Goal: Task Accomplishment & Management: Use online tool/utility

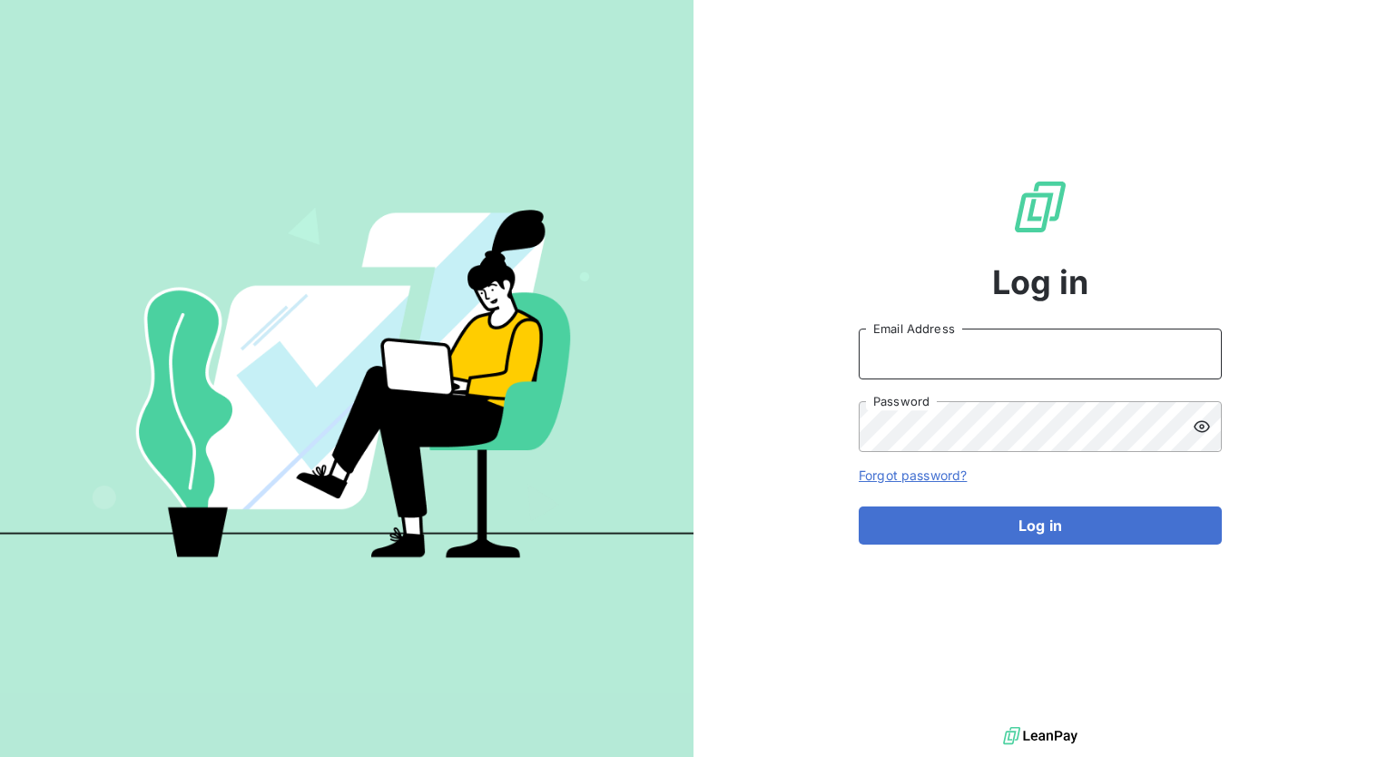
type input "[PERSON_NAME][EMAIL_ADDRESS][PERSON_NAME][DOMAIN_NAME]"
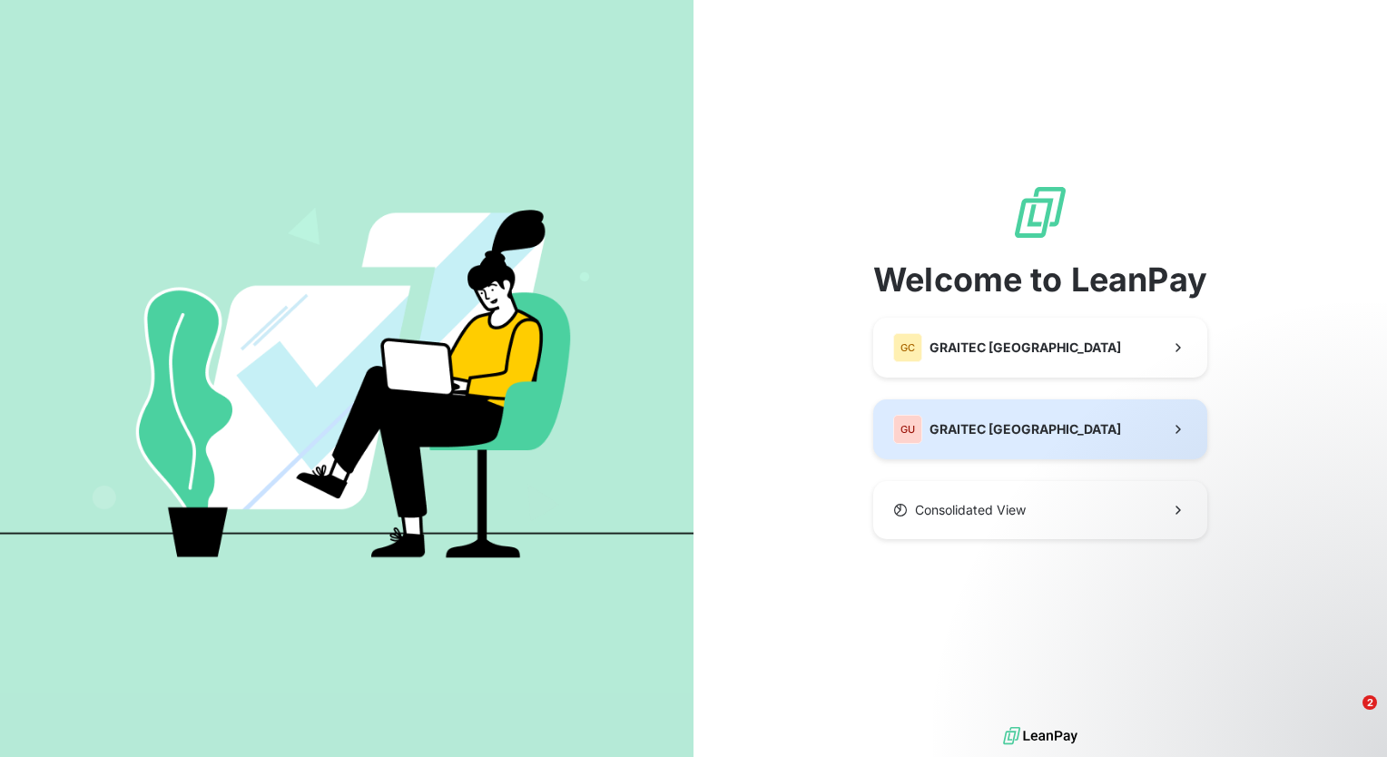
click at [1054, 432] on button "GU GRAITEC [GEOGRAPHIC_DATA]" at bounding box center [1040, 429] width 334 height 60
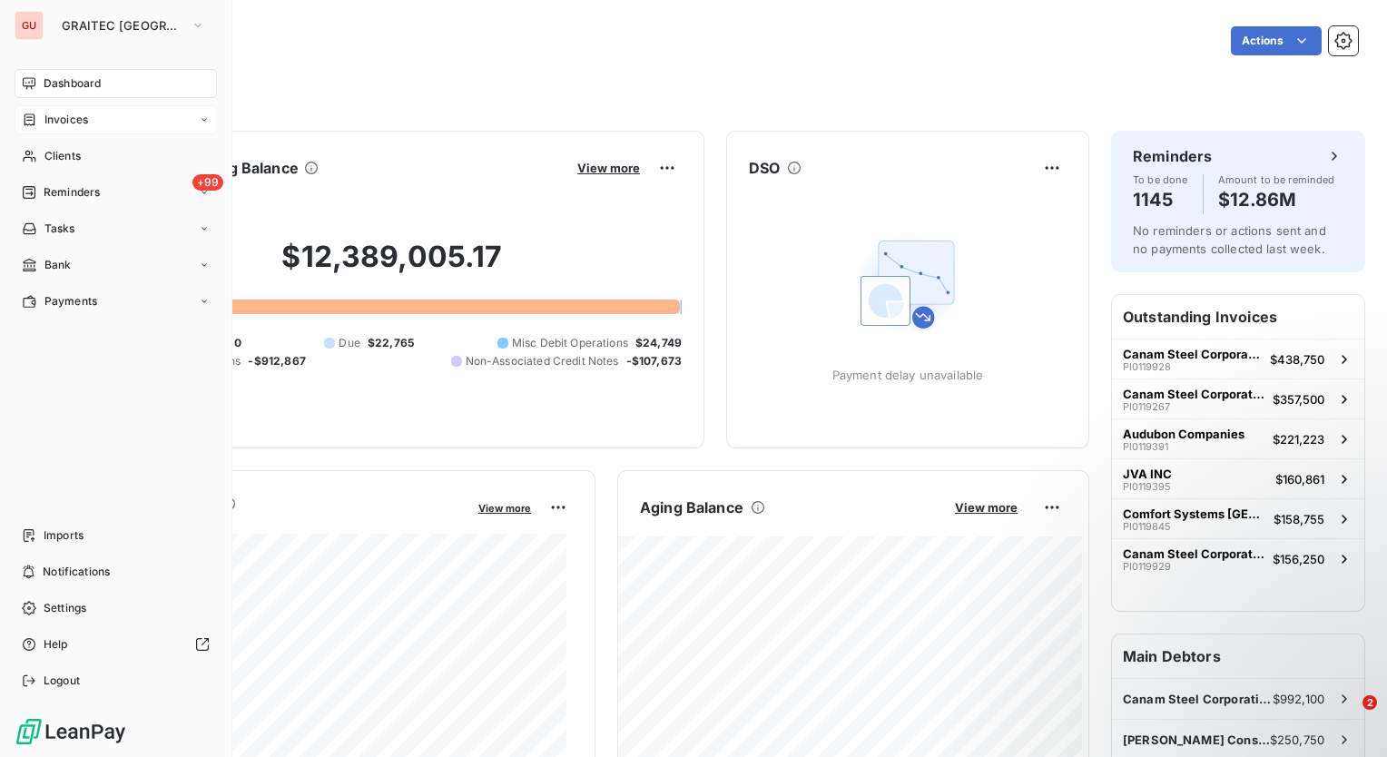
click at [77, 122] on span "Invoices" at bounding box center [66, 120] width 44 height 16
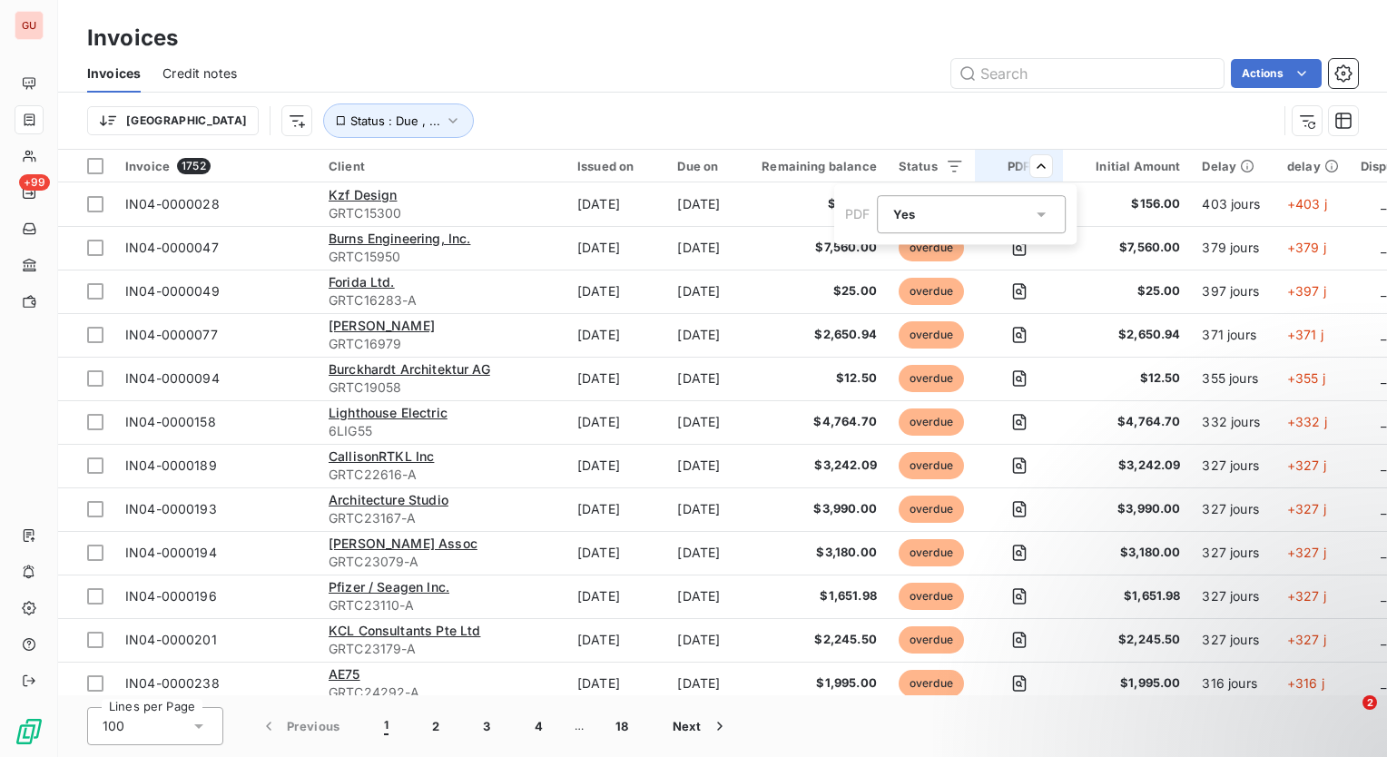
click at [1060, 216] on div "Yes is_true" at bounding box center [972, 214] width 189 height 38
click at [896, 294] on div at bounding box center [897, 289] width 18 height 18
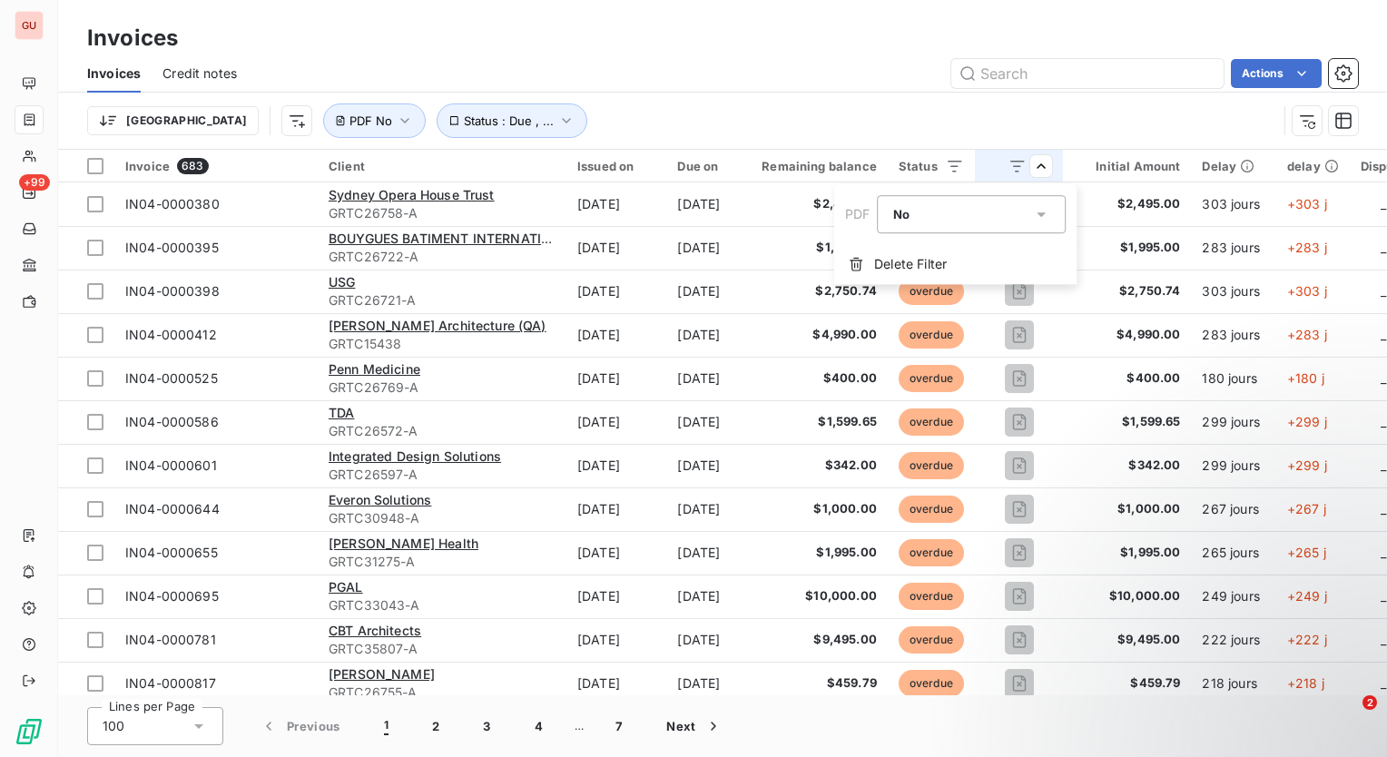
click at [888, 128] on html "GU +99 Invoices Invoices Credit notes Actions [GEOGRAPHIC_DATA] Status : Due , …" at bounding box center [693, 378] width 1387 height 757
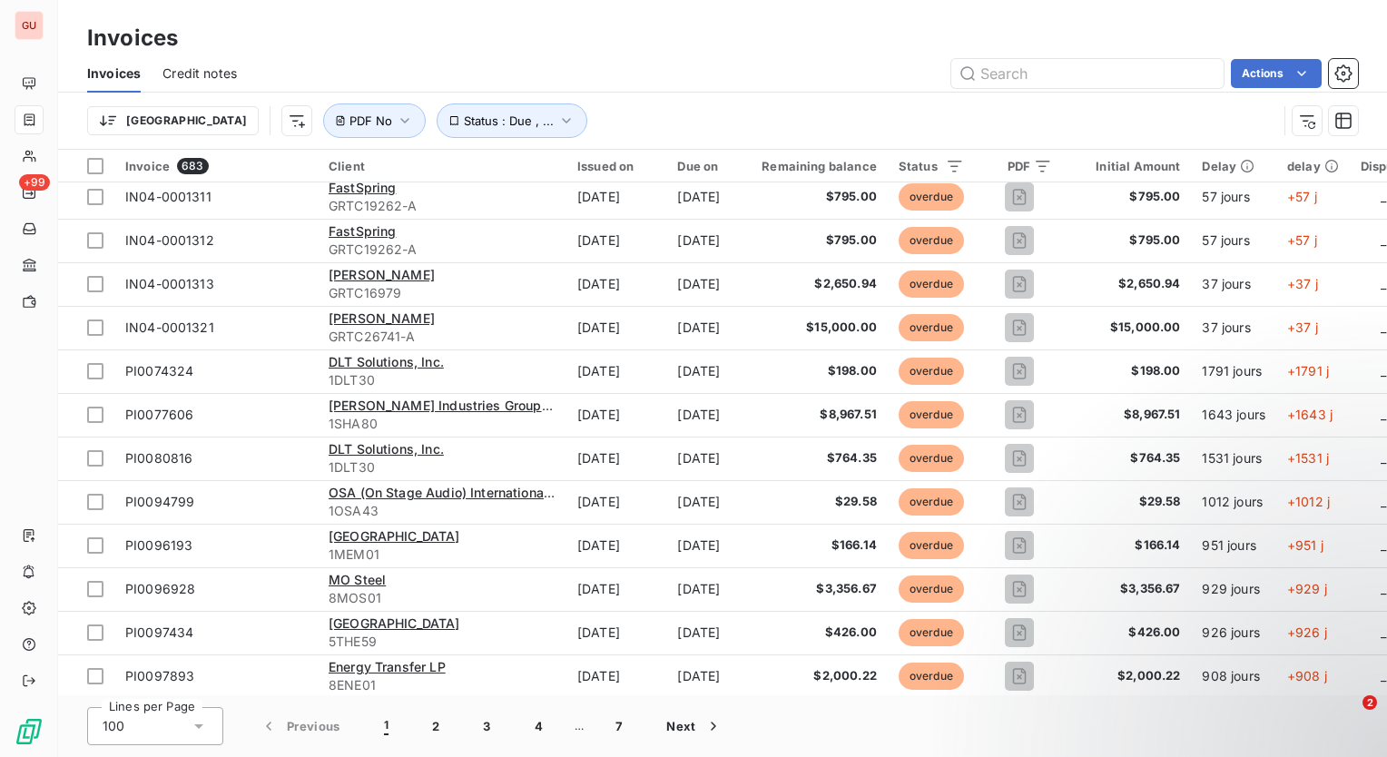
scroll to position [3851, 0]
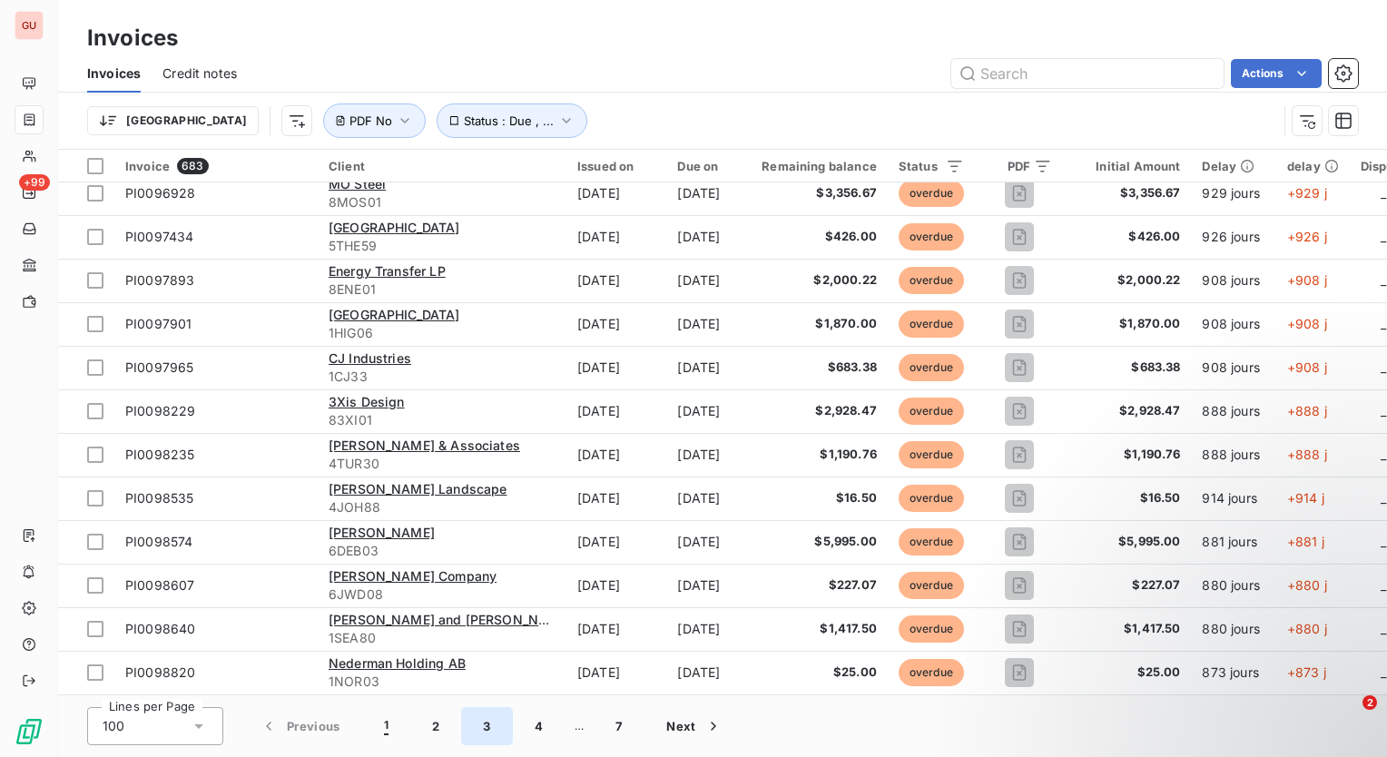
click at [494, 728] on button "3" at bounding box center [486, 726] width 51 height 38
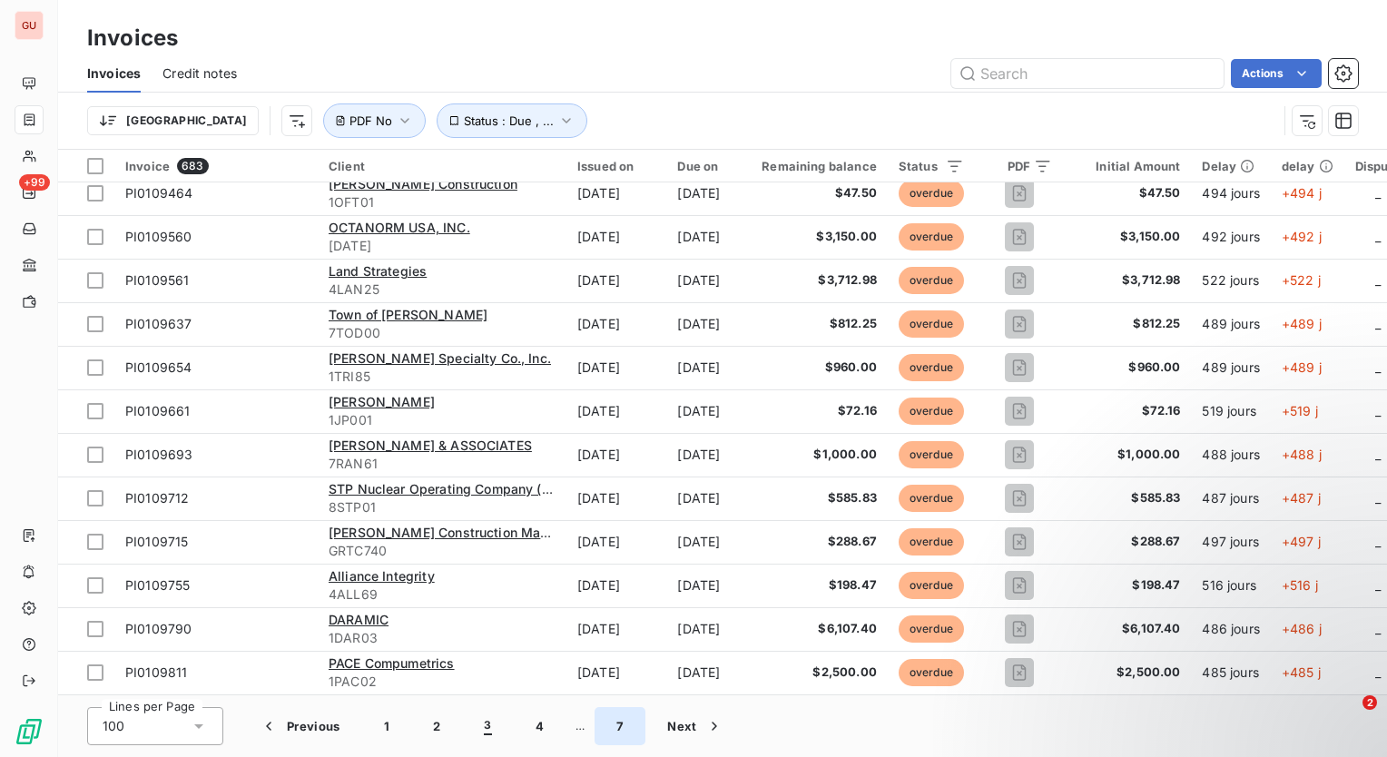
click at [610, 725] on button "7" at bounding box center [619, 726] width 51 height 38
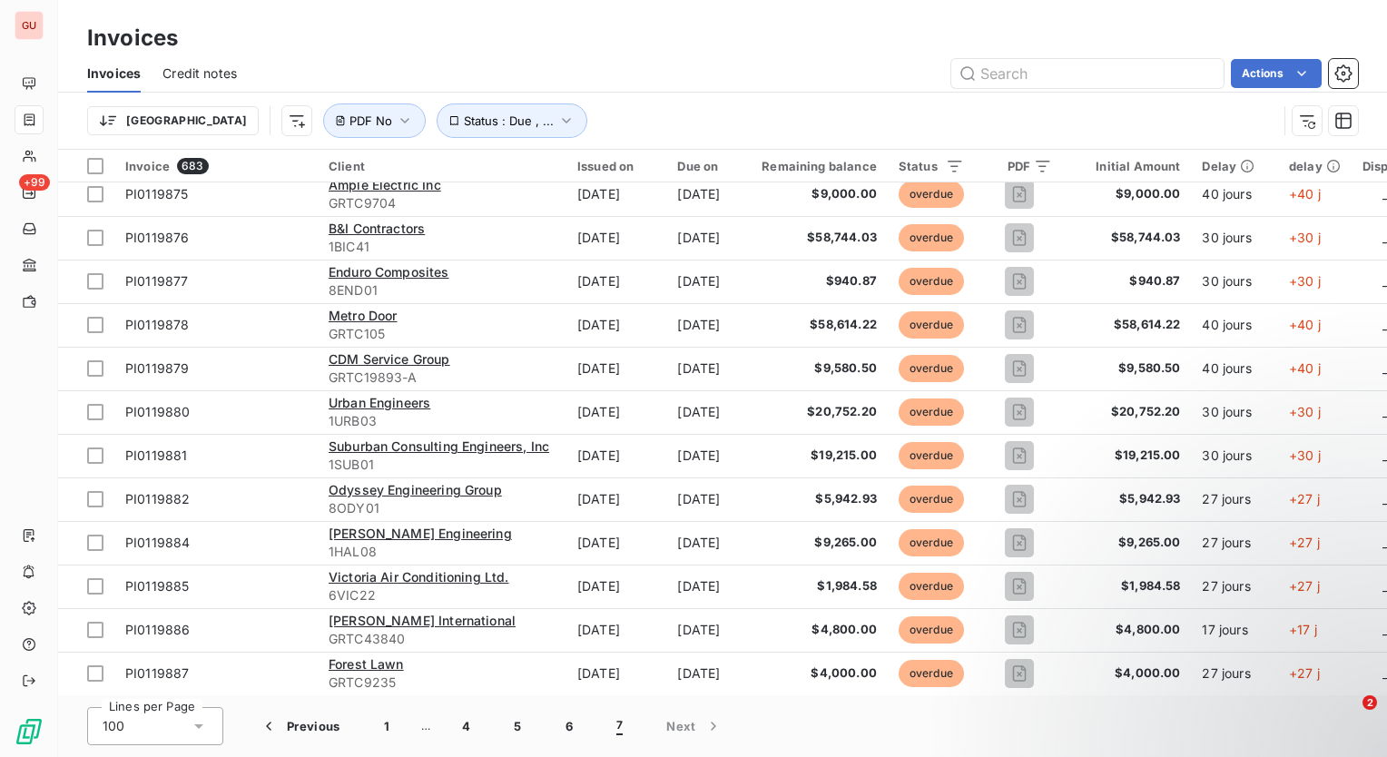
scroll to position [3110, 0]
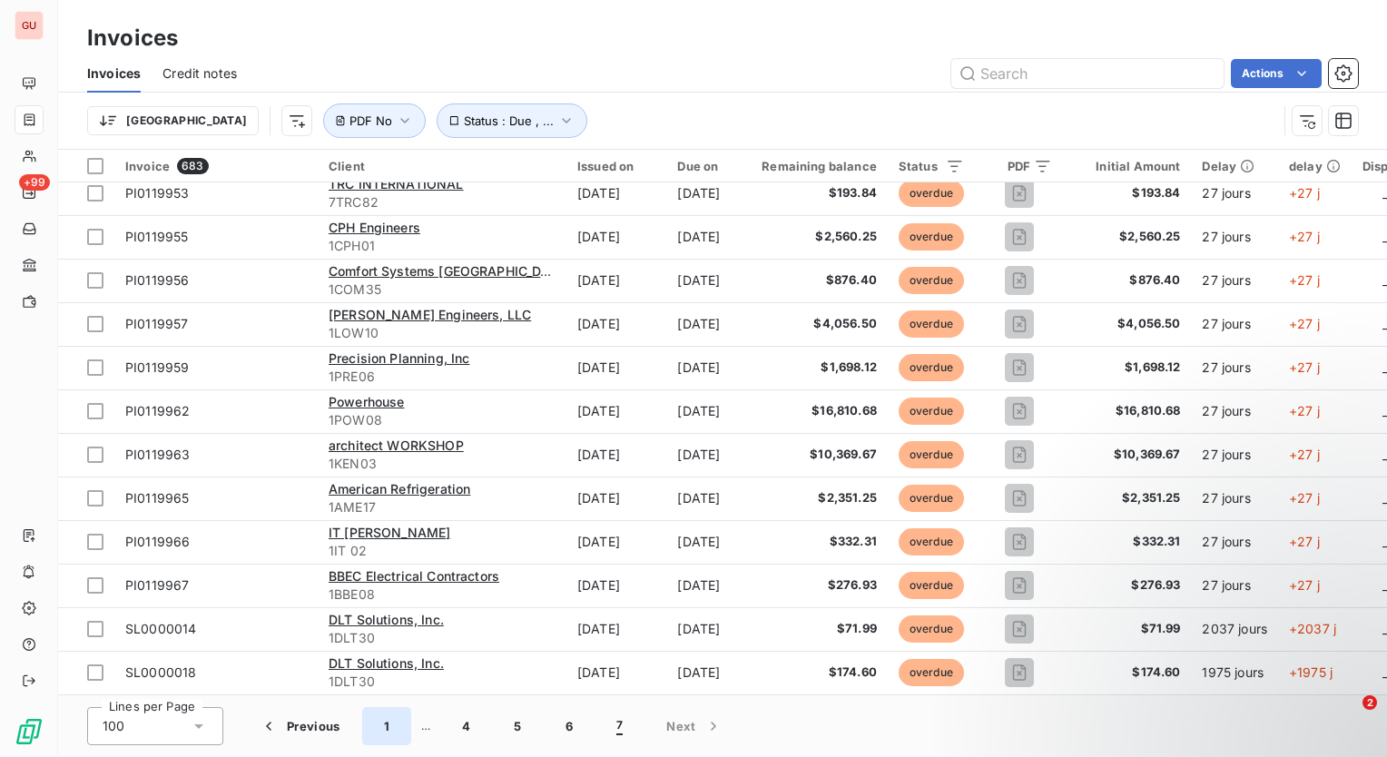
click at [380, 730] on button "1" at bounding box center [386, 726] width 49 height 38
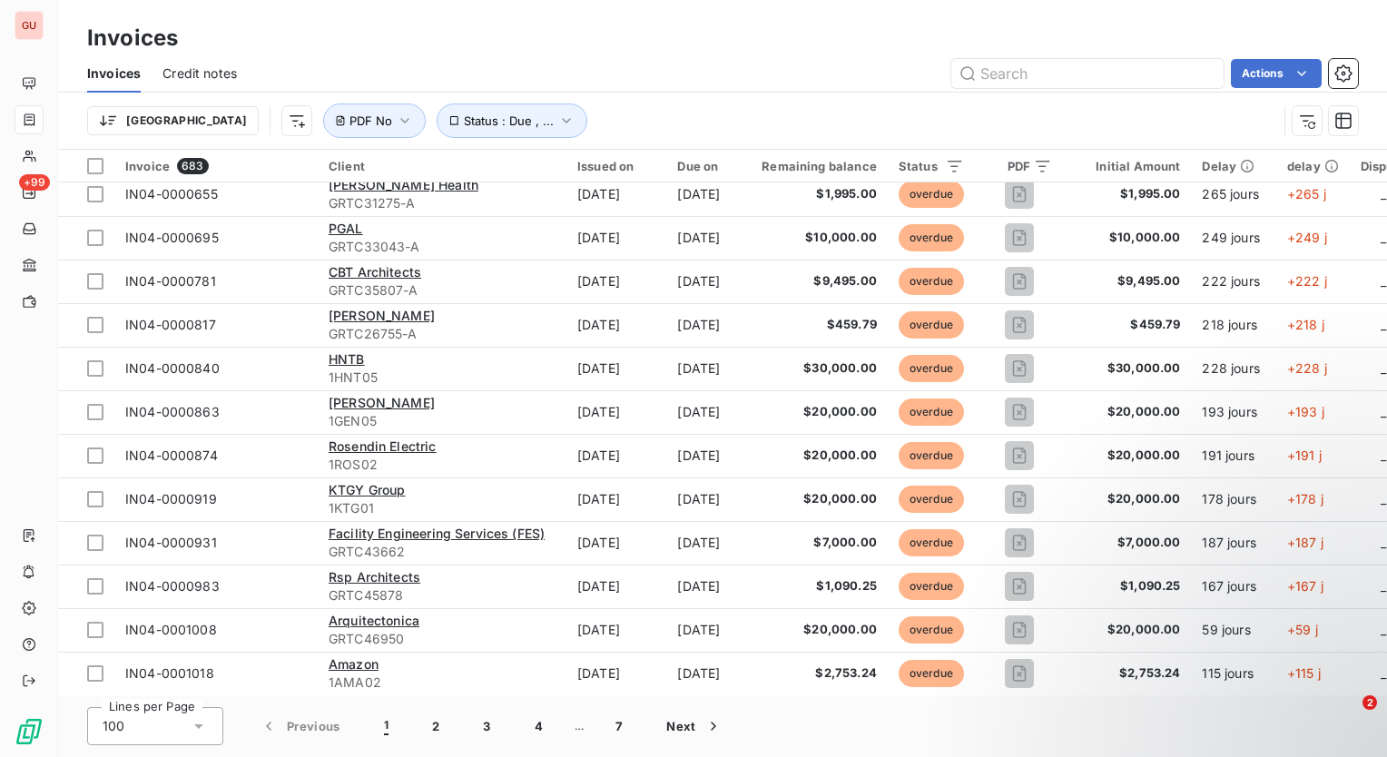
scroll to position [0, 0]
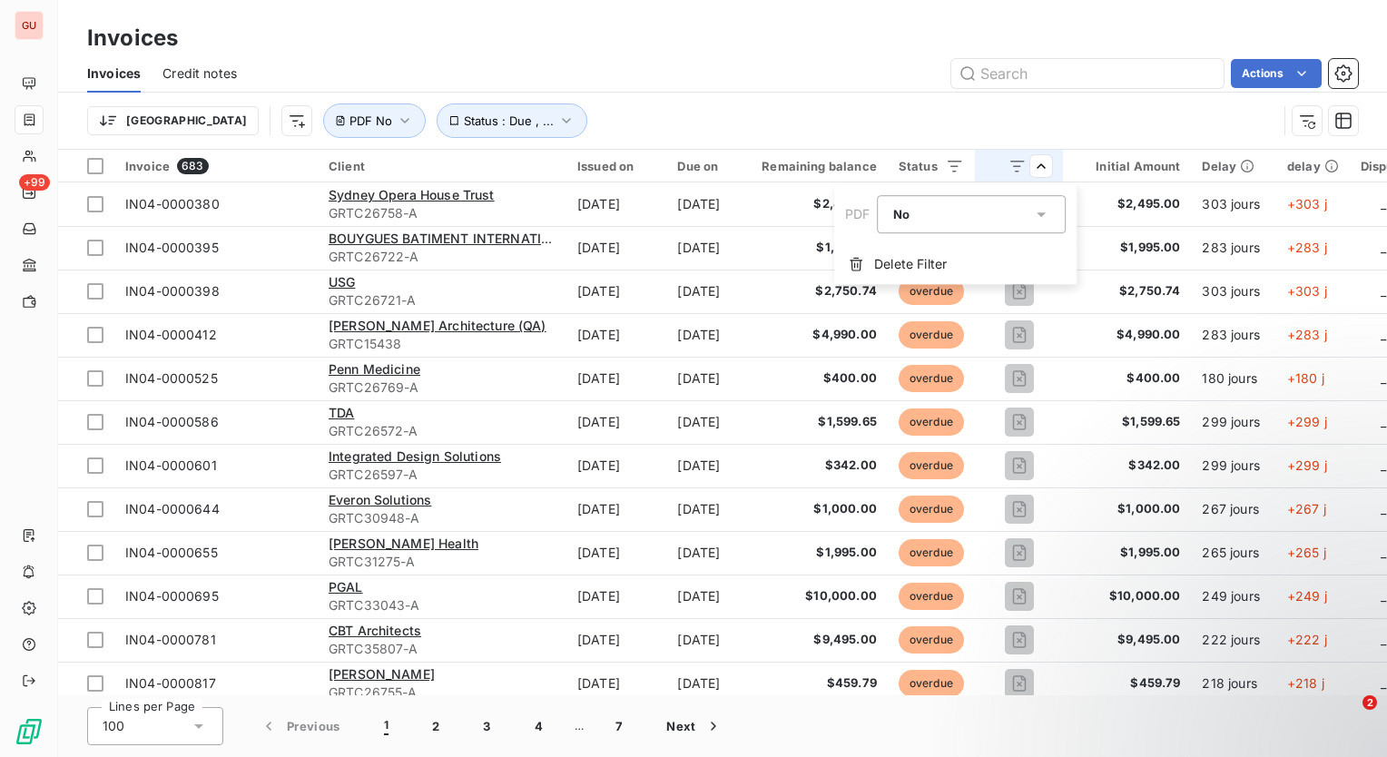
click at [1046, 212] on icon at bounding box center [1042, 214] width 18 height 18
click at [891, 256] on div at bounding box center [897, 257] width 18 height 18
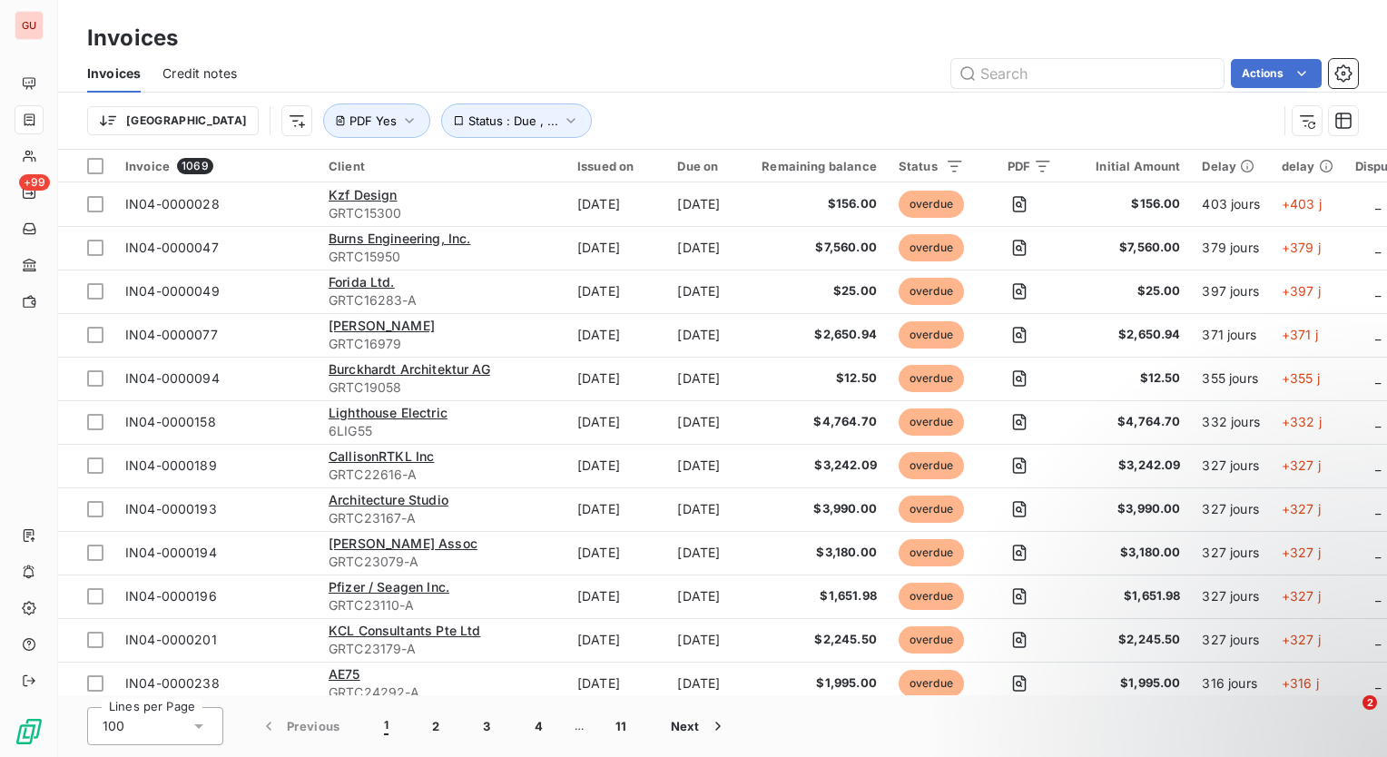
drag, startPoint x: 1382, startPoint y: 187, endPoint x: 1386, endPoint y: 387, distance: 199.7
click at [1386, 489] on html "GU +99 Invoices Invoices Credit notes Actions [GEOGRAPHIC_DATA] Status : Due , …" at bounding box center [693, 378] width 1387 height 757
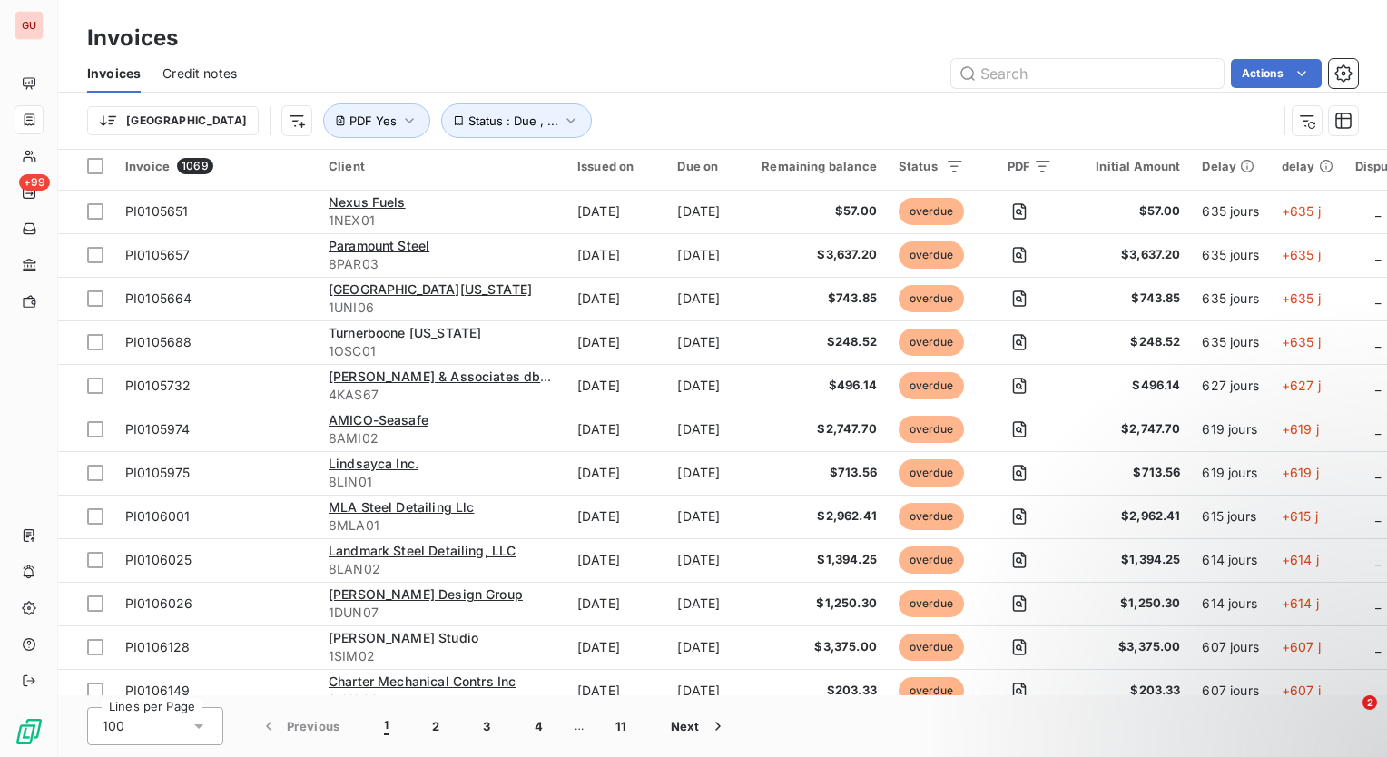
scroll to position [3851, 0]
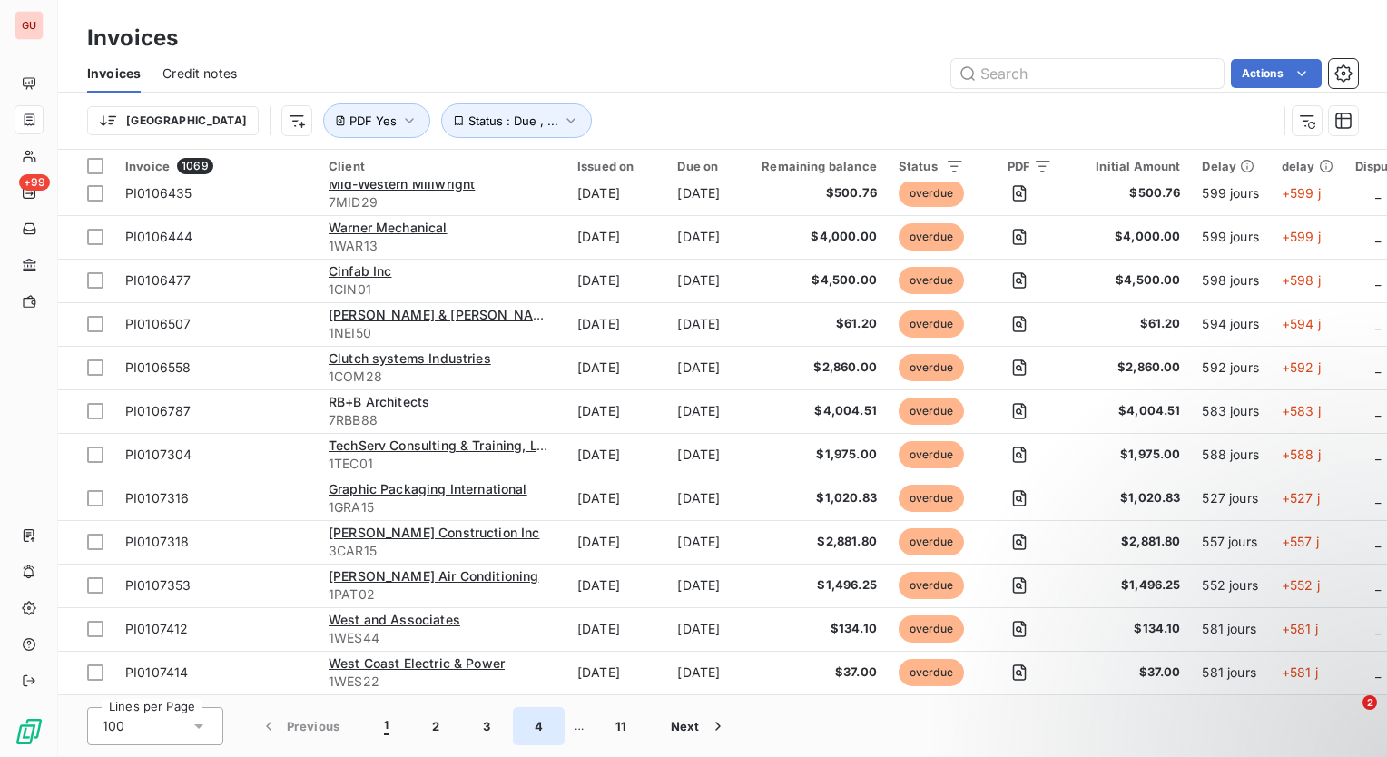
click at [537, 723] on button "4" at bounding box center [539, 726] width 52 height 38
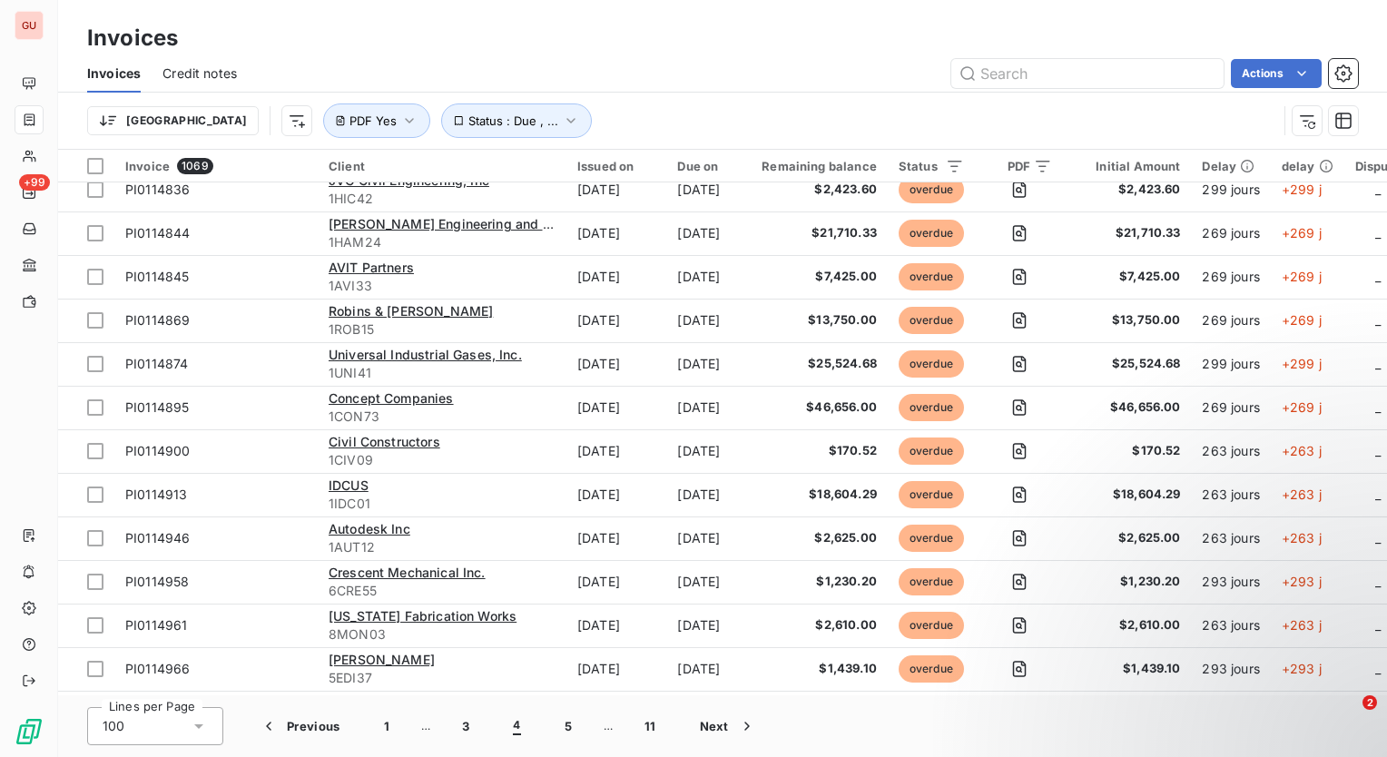
scroll to position [0, 0]
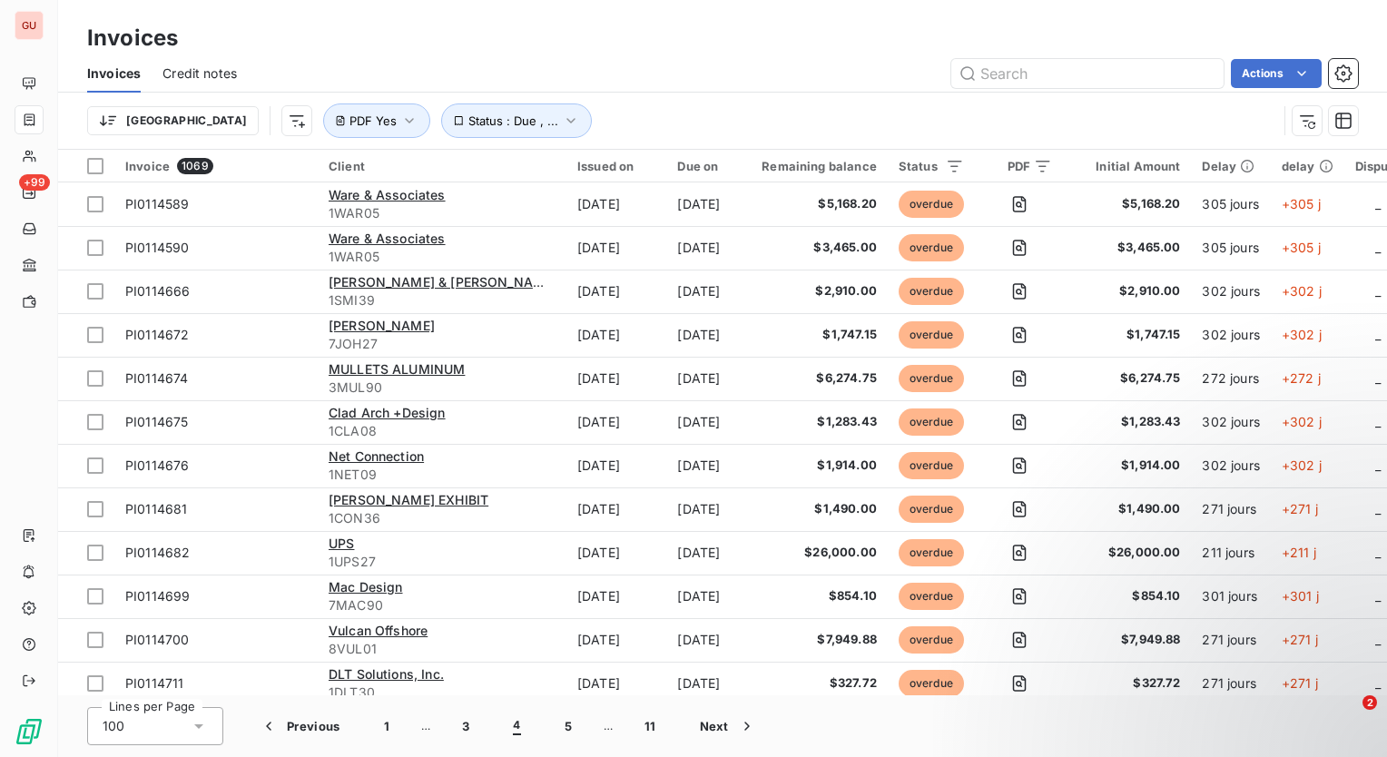
click at [594, 71] on div "Actions" at bounding box center [808, 73] width 1099 height 29
click at [382, 723] on button "1" at bounding box center [386, 726] width 49 height 38
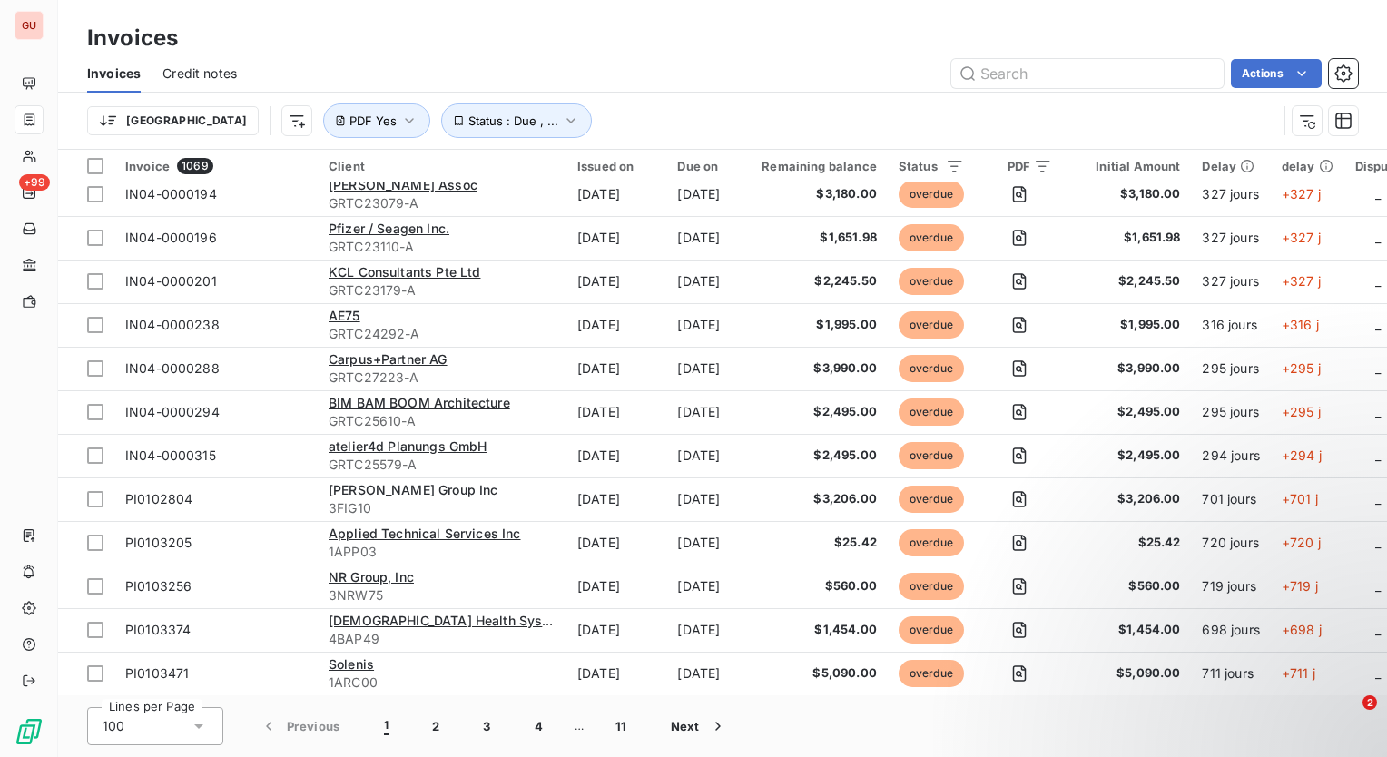
scroll to position [454, 0]
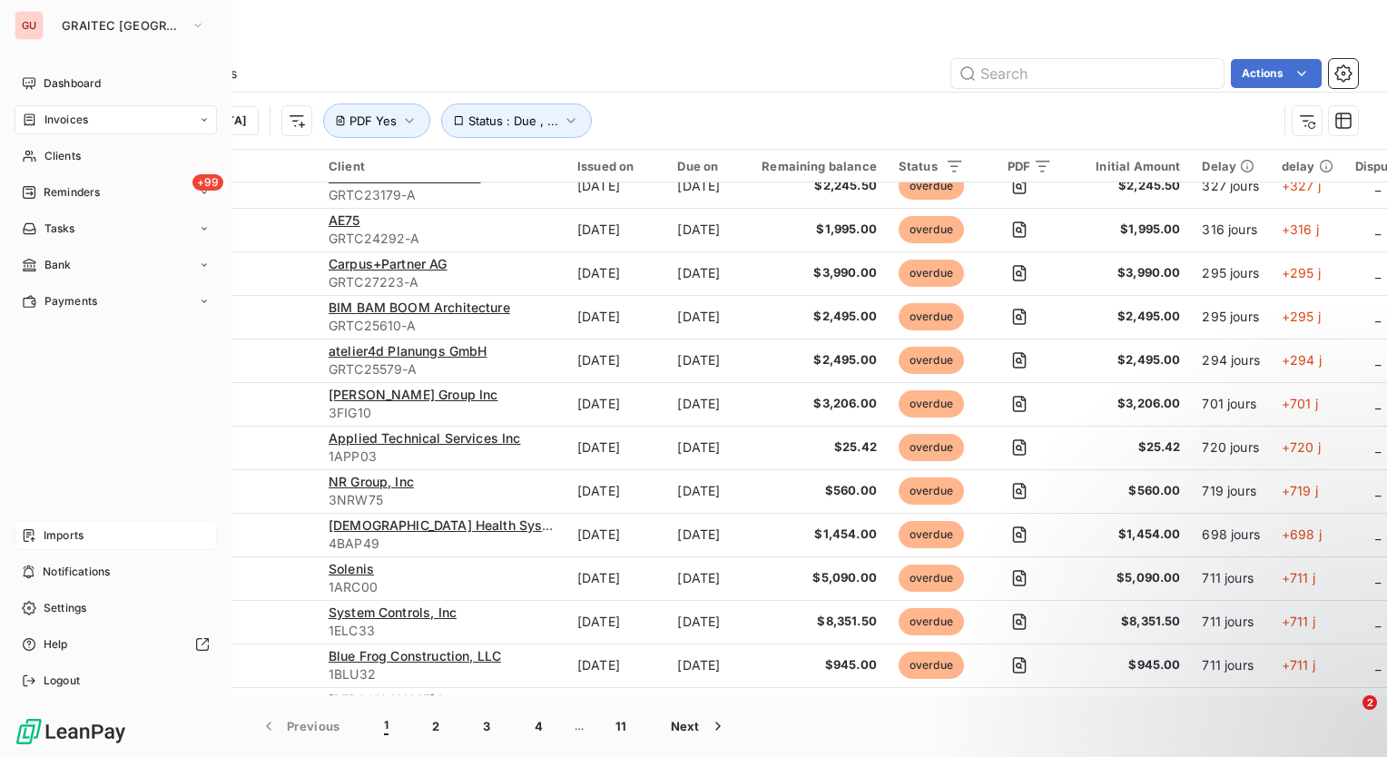
click at [76, 540] on span "Imports" at bounding box center [64, 535] width 40 height 16
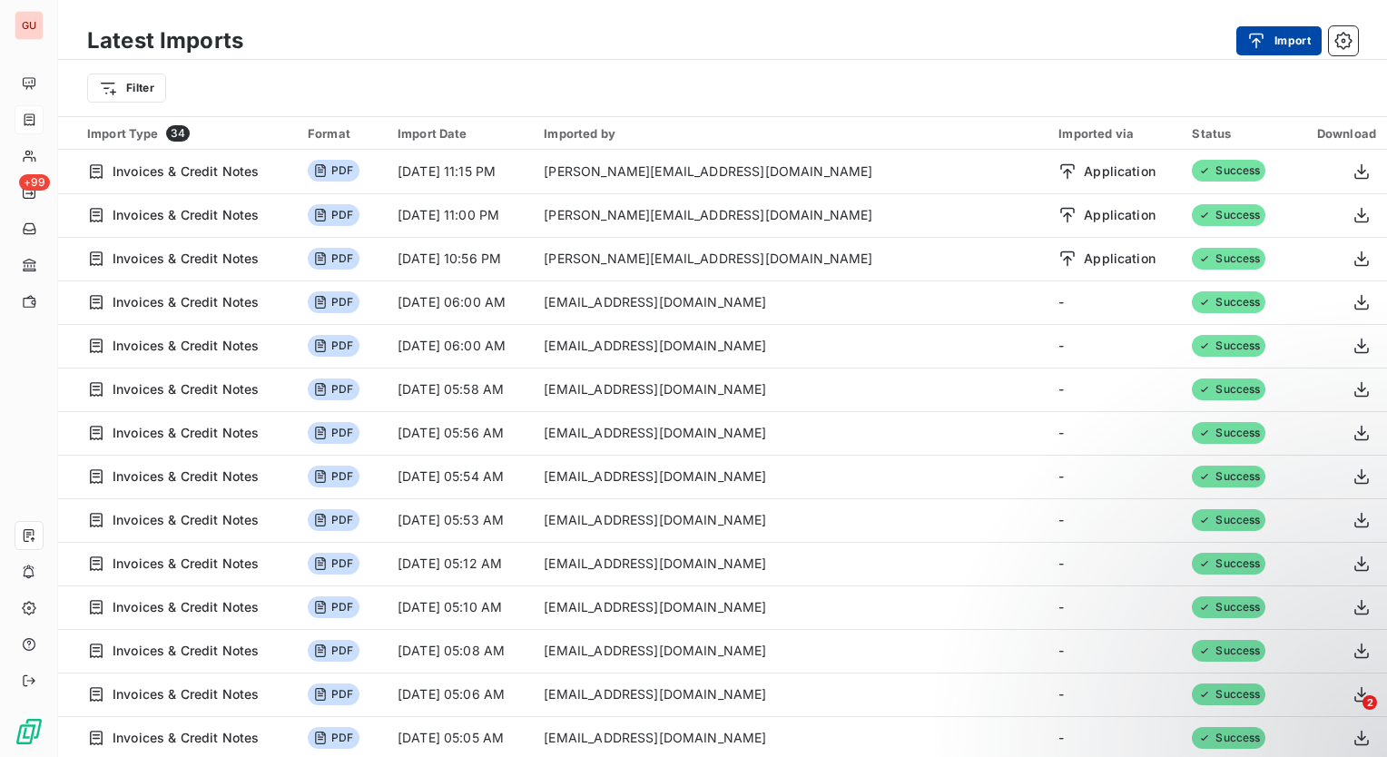
click at [1278, 35] on button "Import" at bounding box center [1278, 40] width 85 height 29
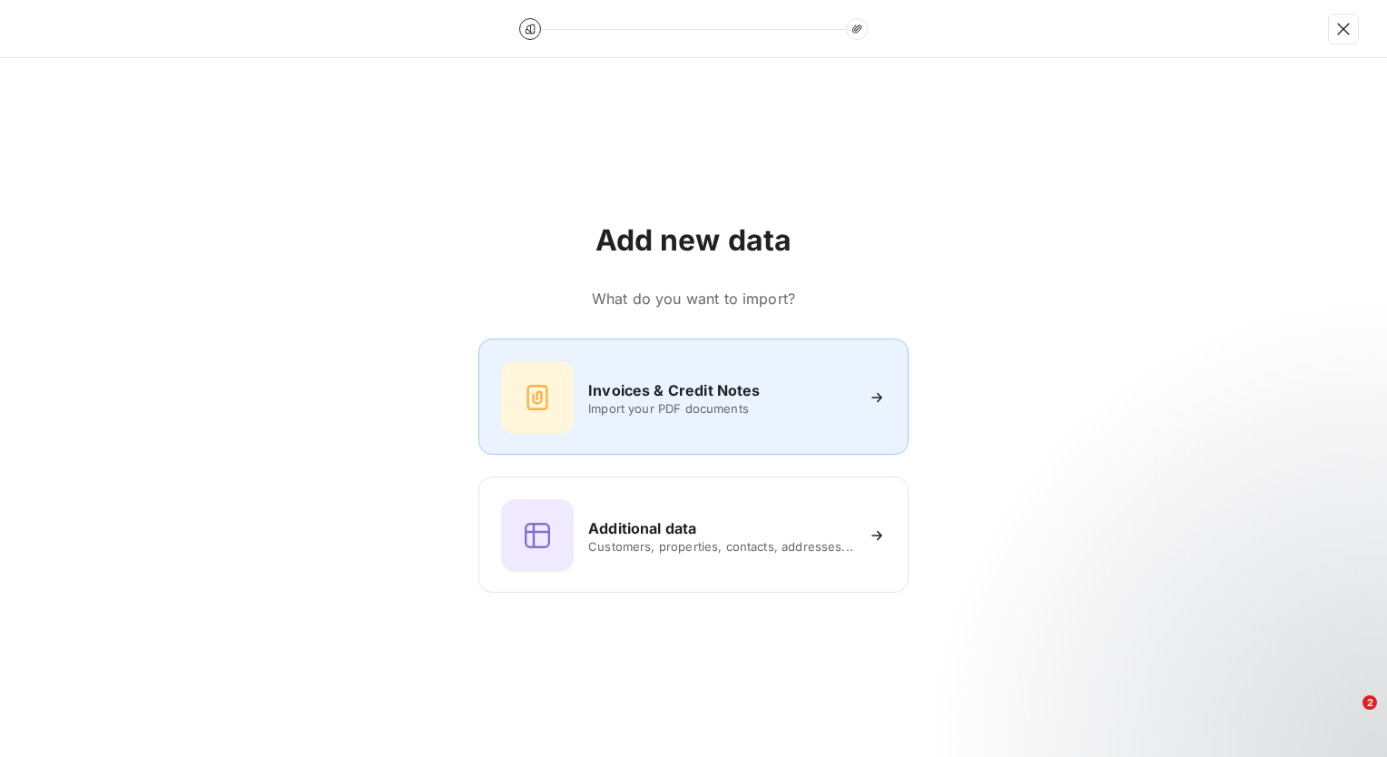
drag, startPoint x: 684, startPoint y: 387, endPoint x: 691, endPoint y: 395, distance: 10.3
click at [691, 395] on h6 "Invoices & Credit Notes" at bounding box center [674, 390] width 172 height 22
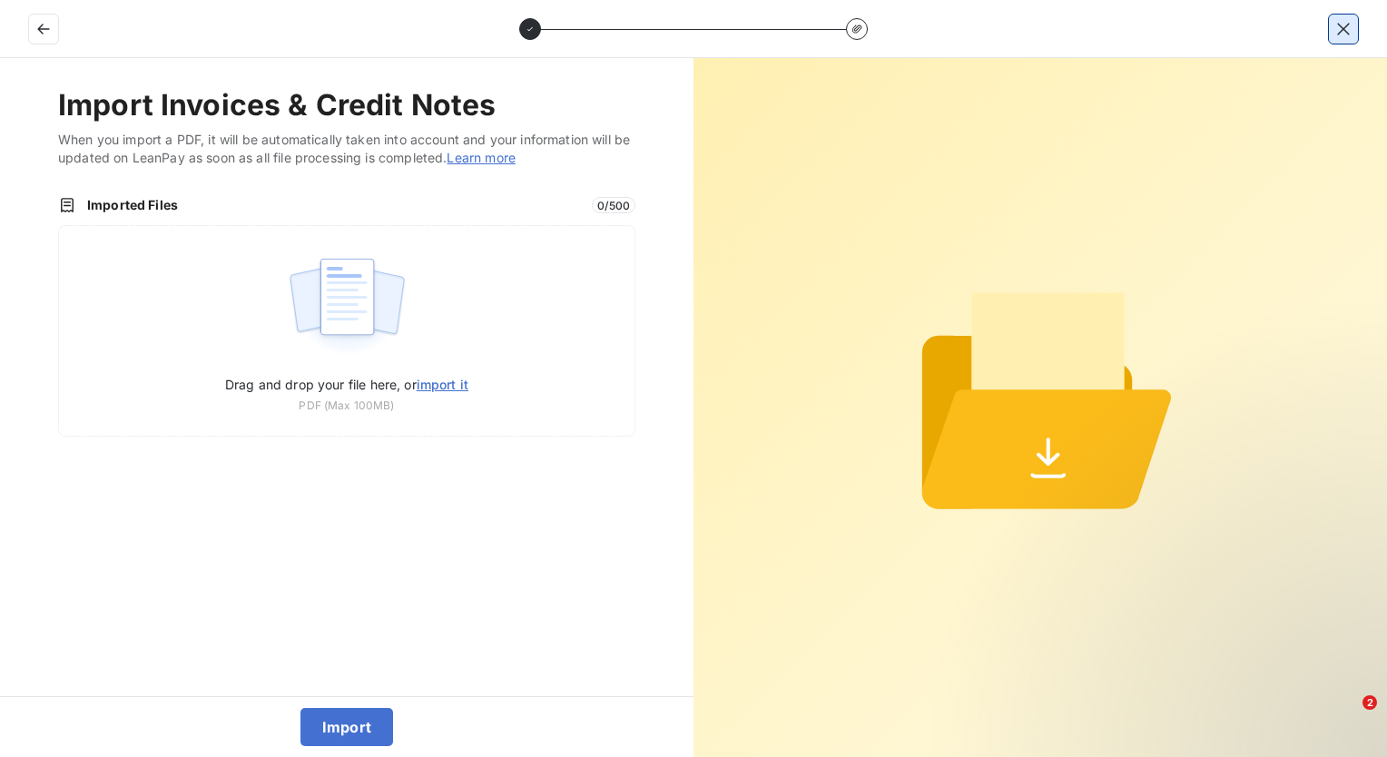
click at [1340, 30] on icon "button" at bounding box center [1343, 29] width 12 height 12
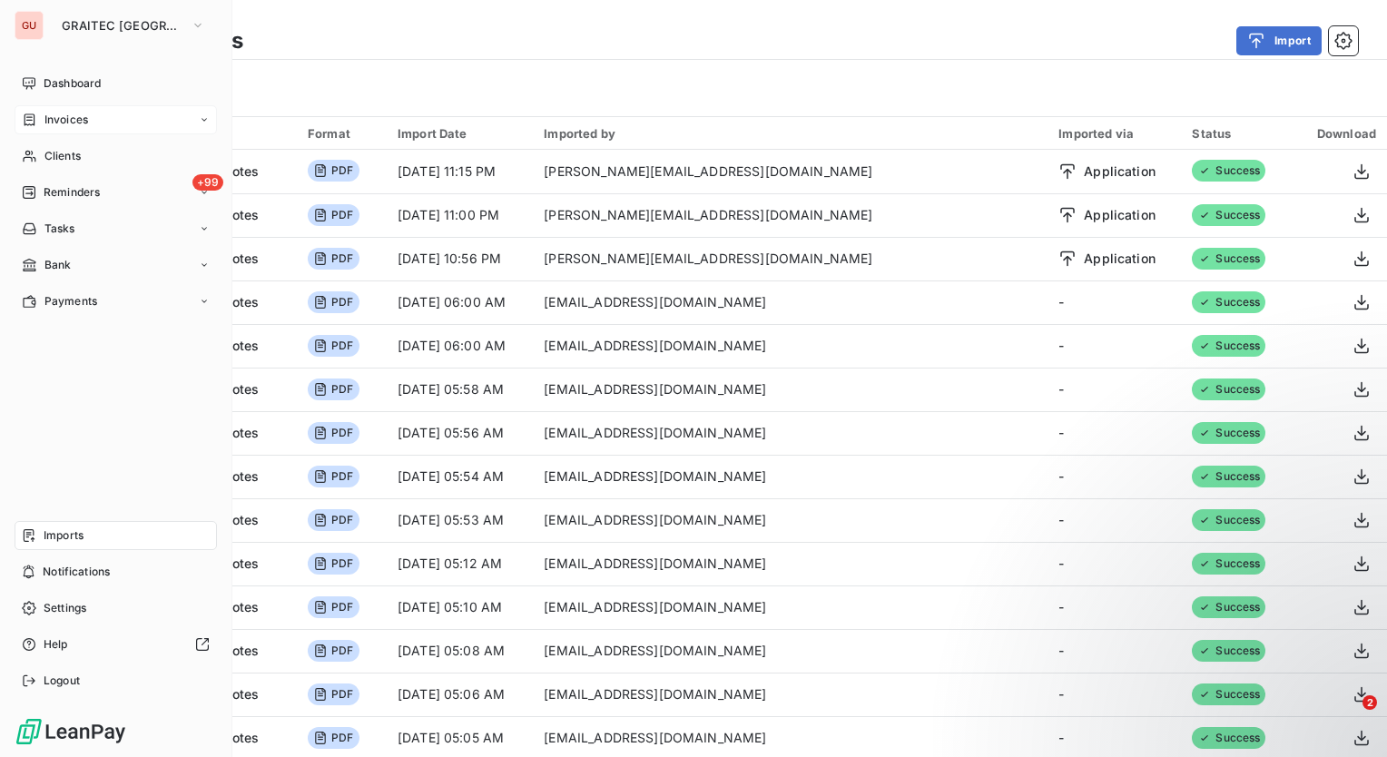
click at [83, 534] on span "Imports" at bounding box center [64, 535] width 40 height 16
